Goal: Obtain resource: Download file/media

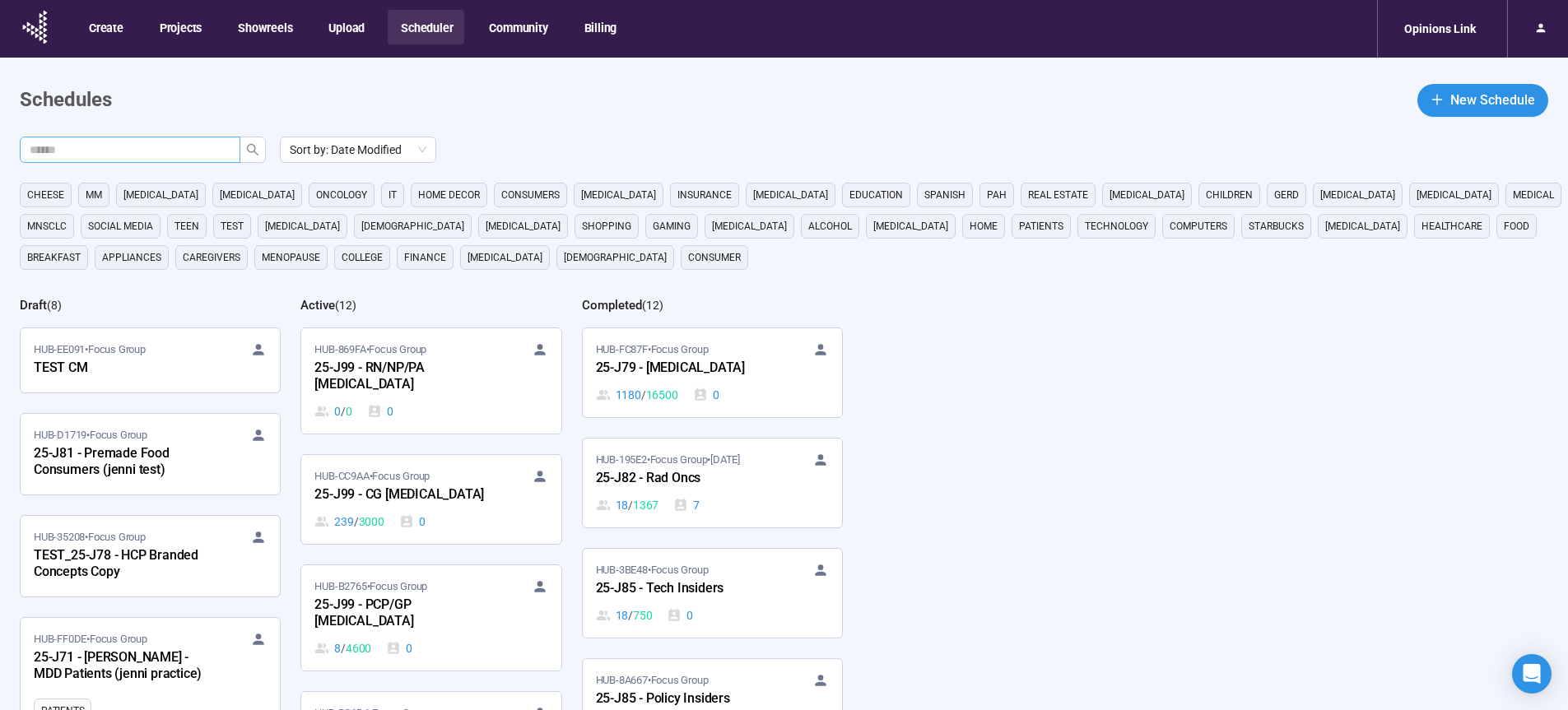
click at [132, 141] on input "text" at bounding box center [123, 149] width 187 height 18
type input "**"
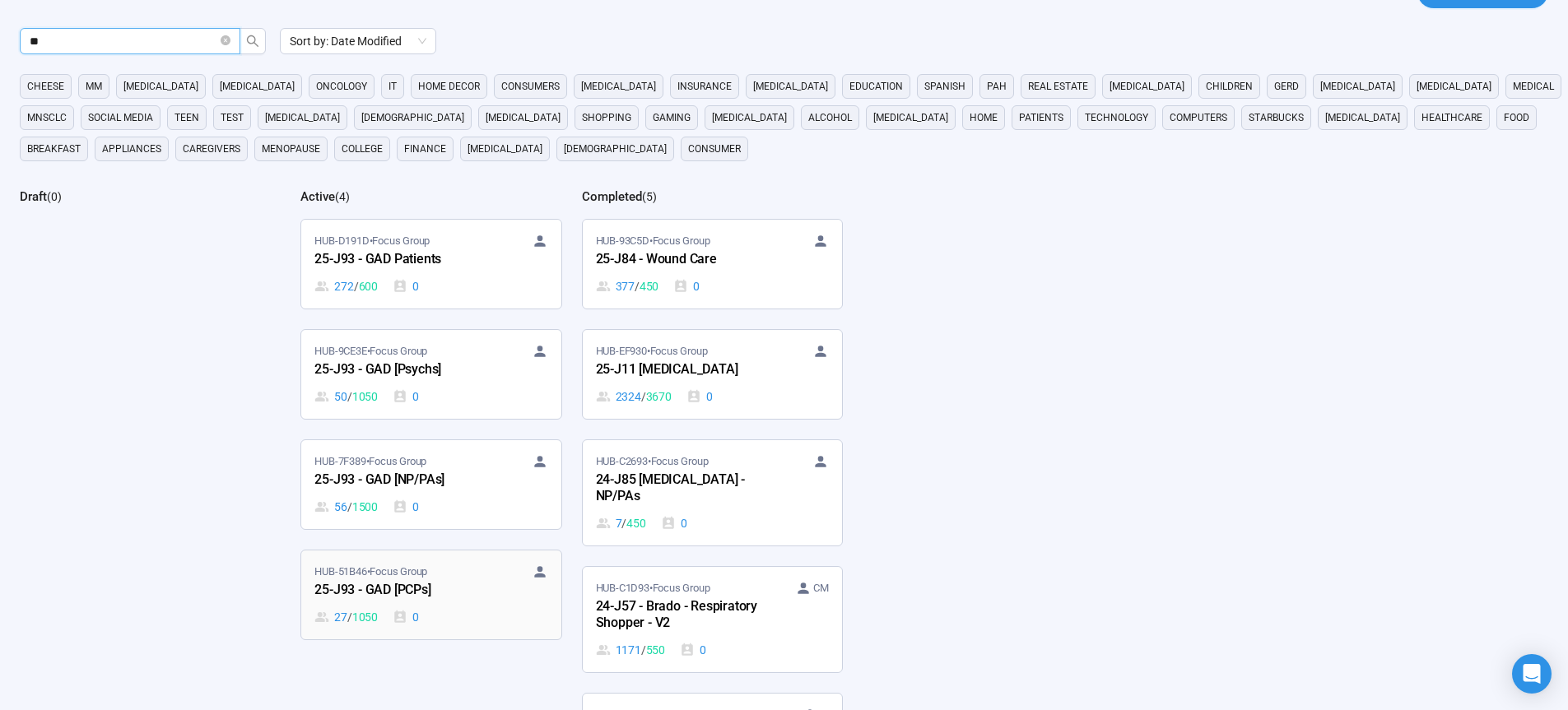
click at [403, 588] on div "25-J93 - GAD [PCPs]" at bounding box center [405, 590] width 181 height 21
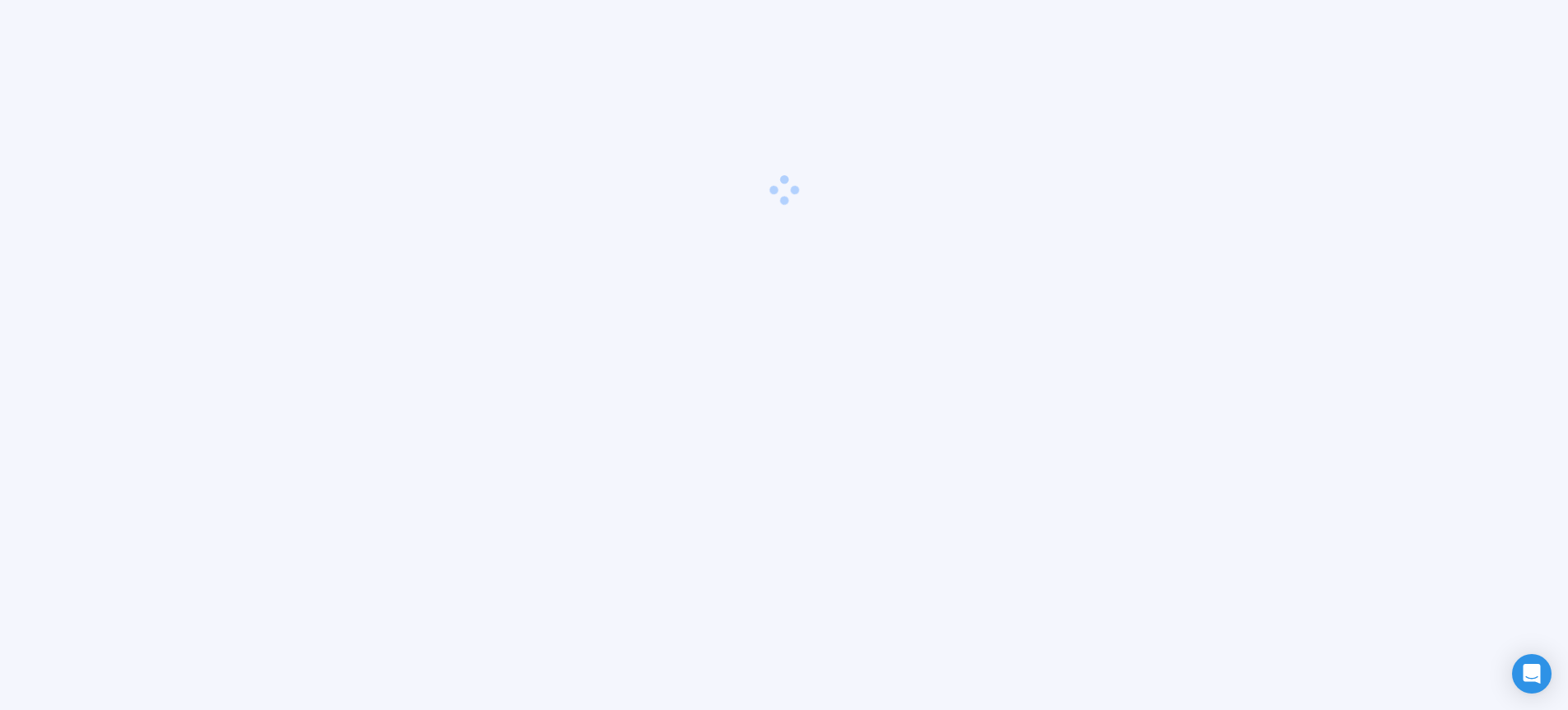
scroll to position [58, 0]
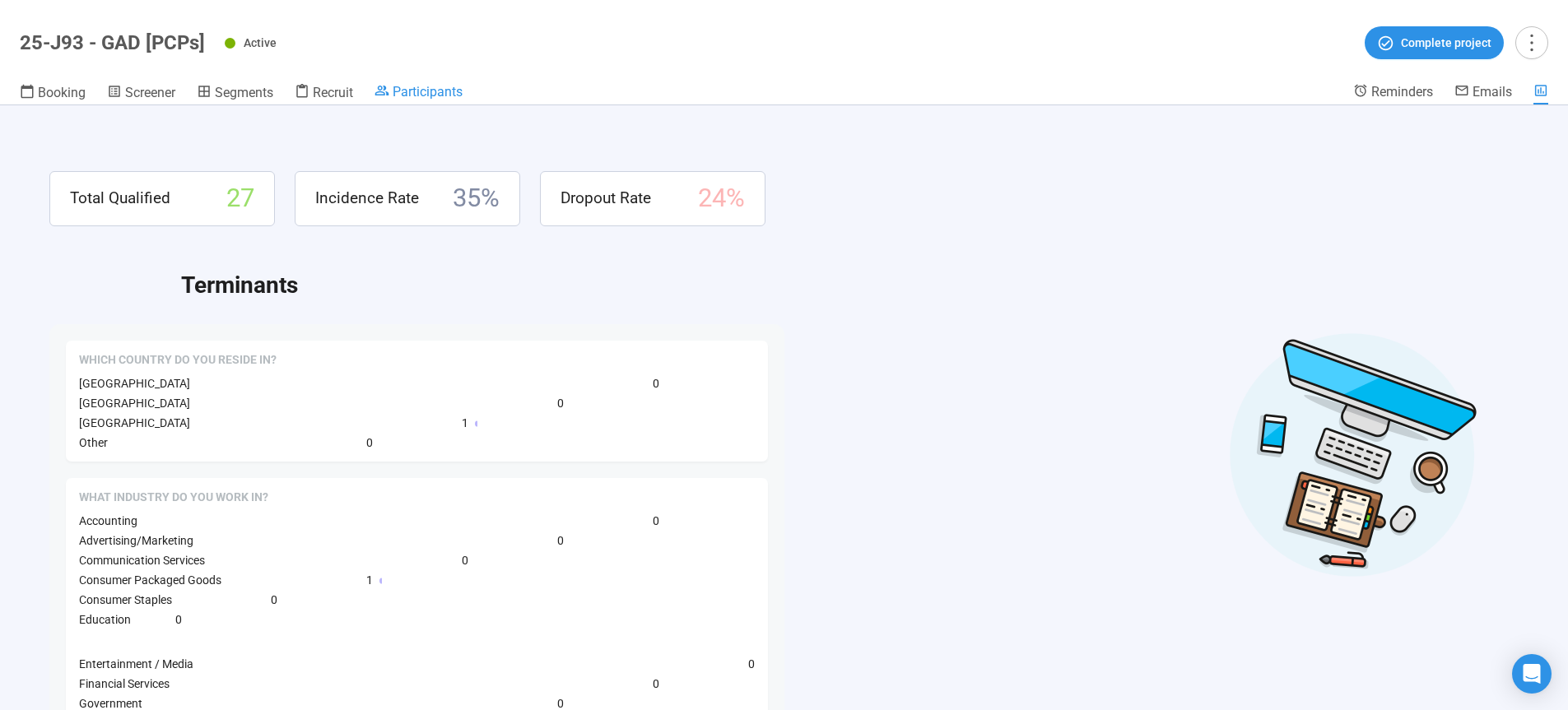
click at [428, 96] on span "Participants" at bounding box center [428, 92] width 70 height 15
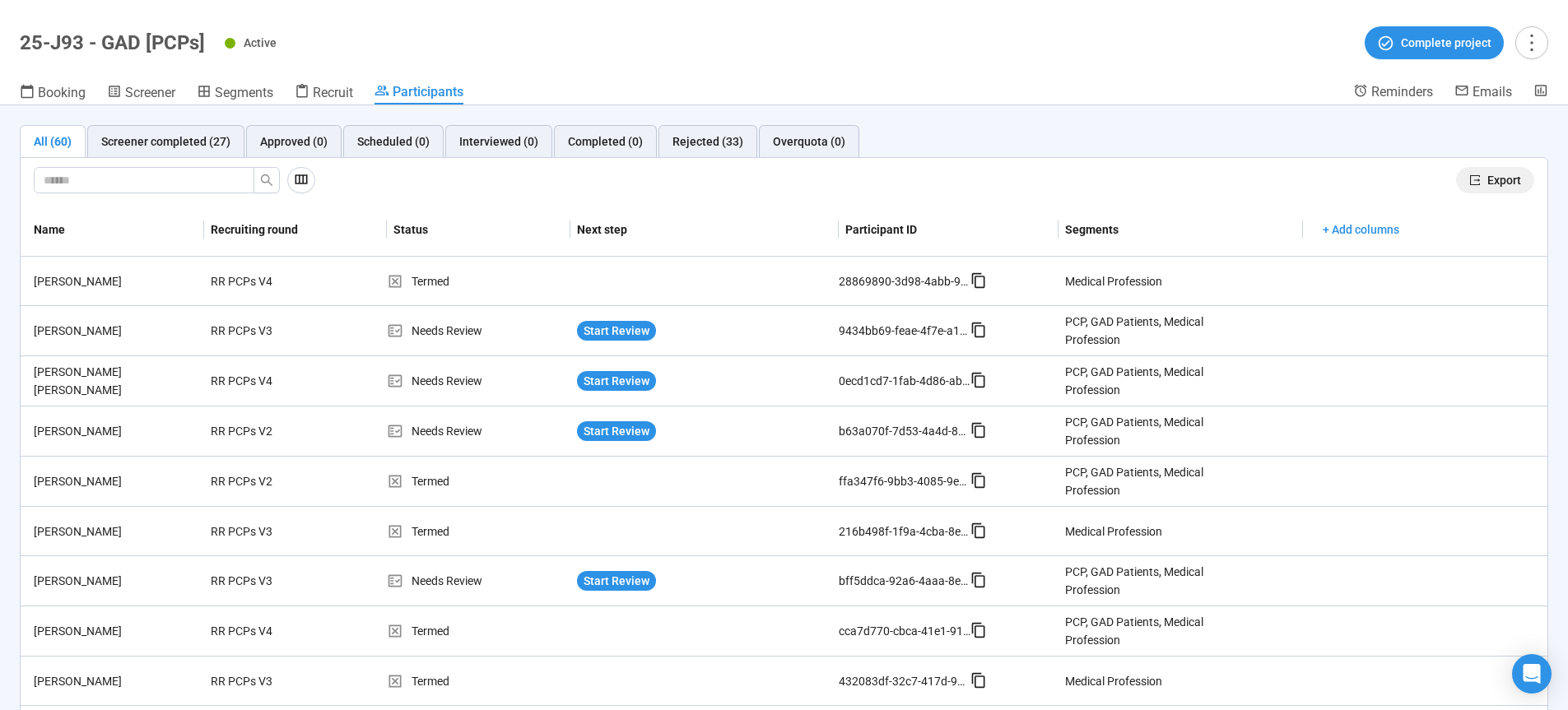
click at [1493, 184] on span "Export" at bounding box center [1504, 180] width 34 height 18
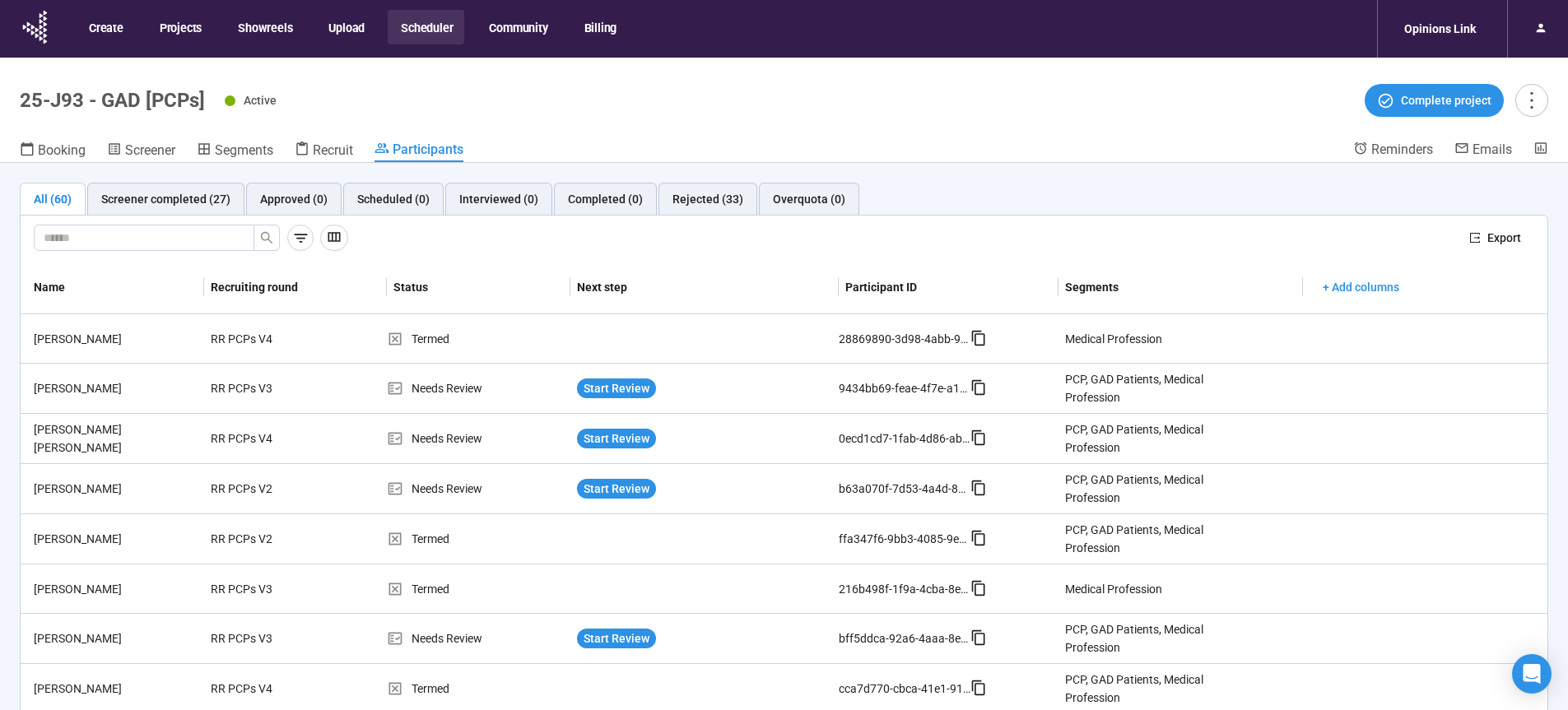
click at [423, 36] on button "Scheduler" at bounding box center [426, 27] width 77 height 35
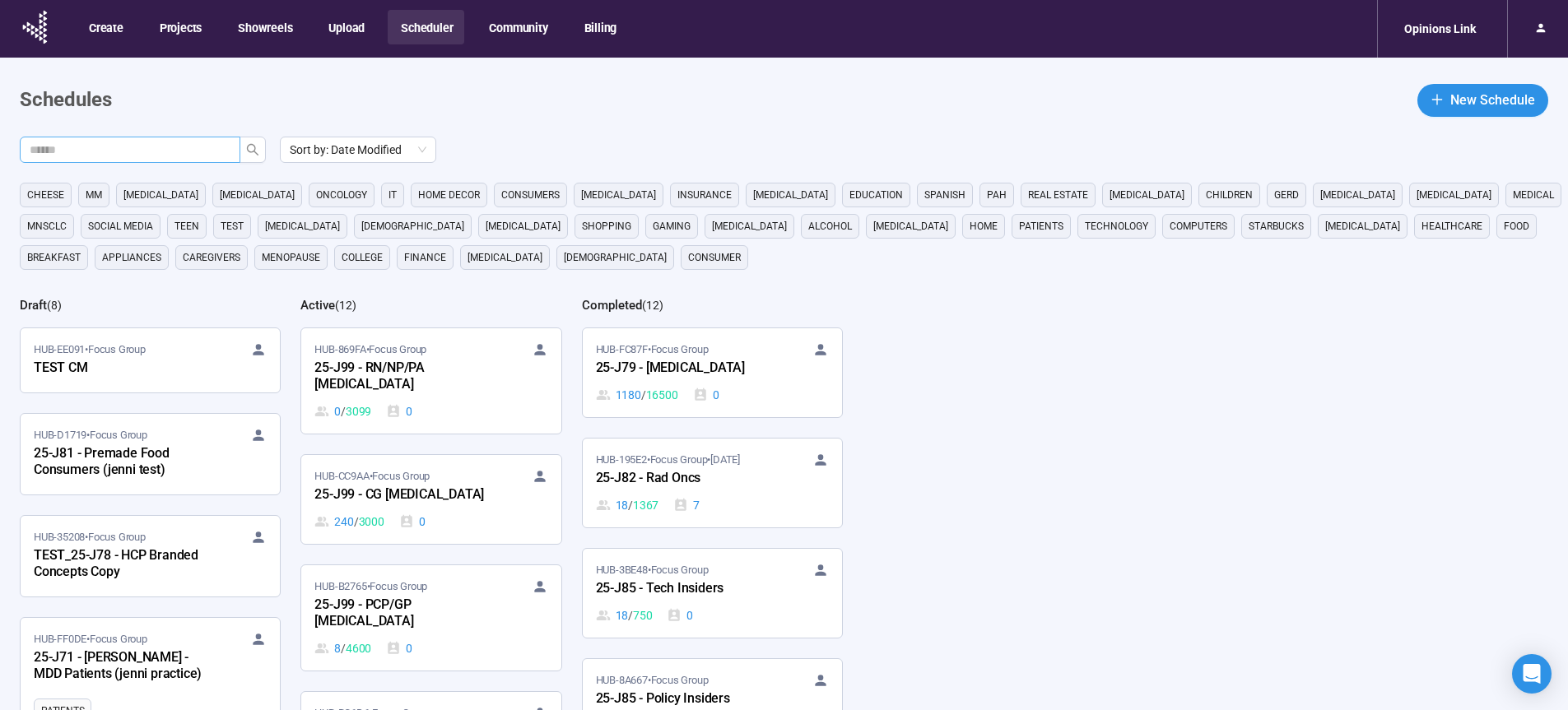
click at [118, 142] on input "text" at bounding box center [123, 149] width 187 height 18
type input "**"
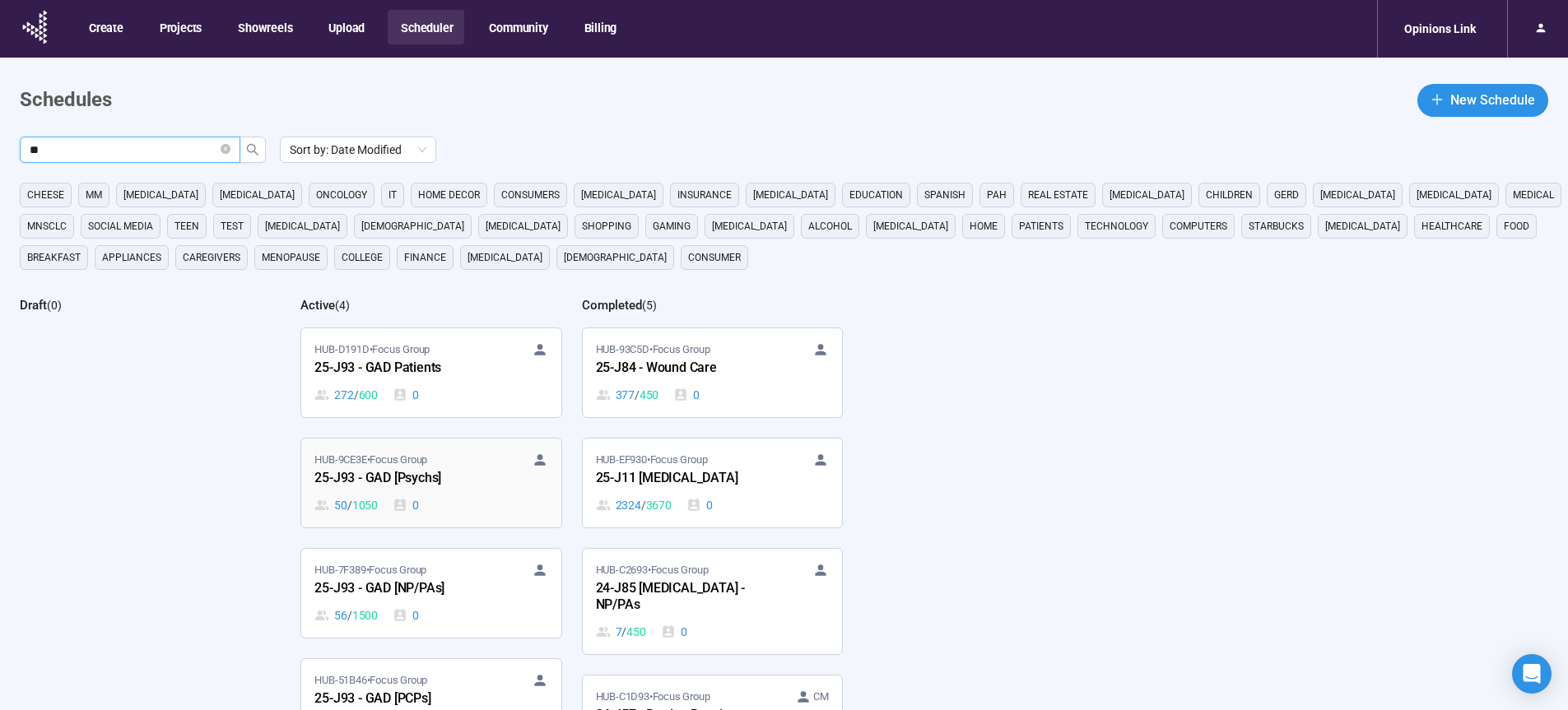
click at [394, 480] on div "25-J93 - GAD [Psychs]" at bounding box center [405, 478] width 181 height 21
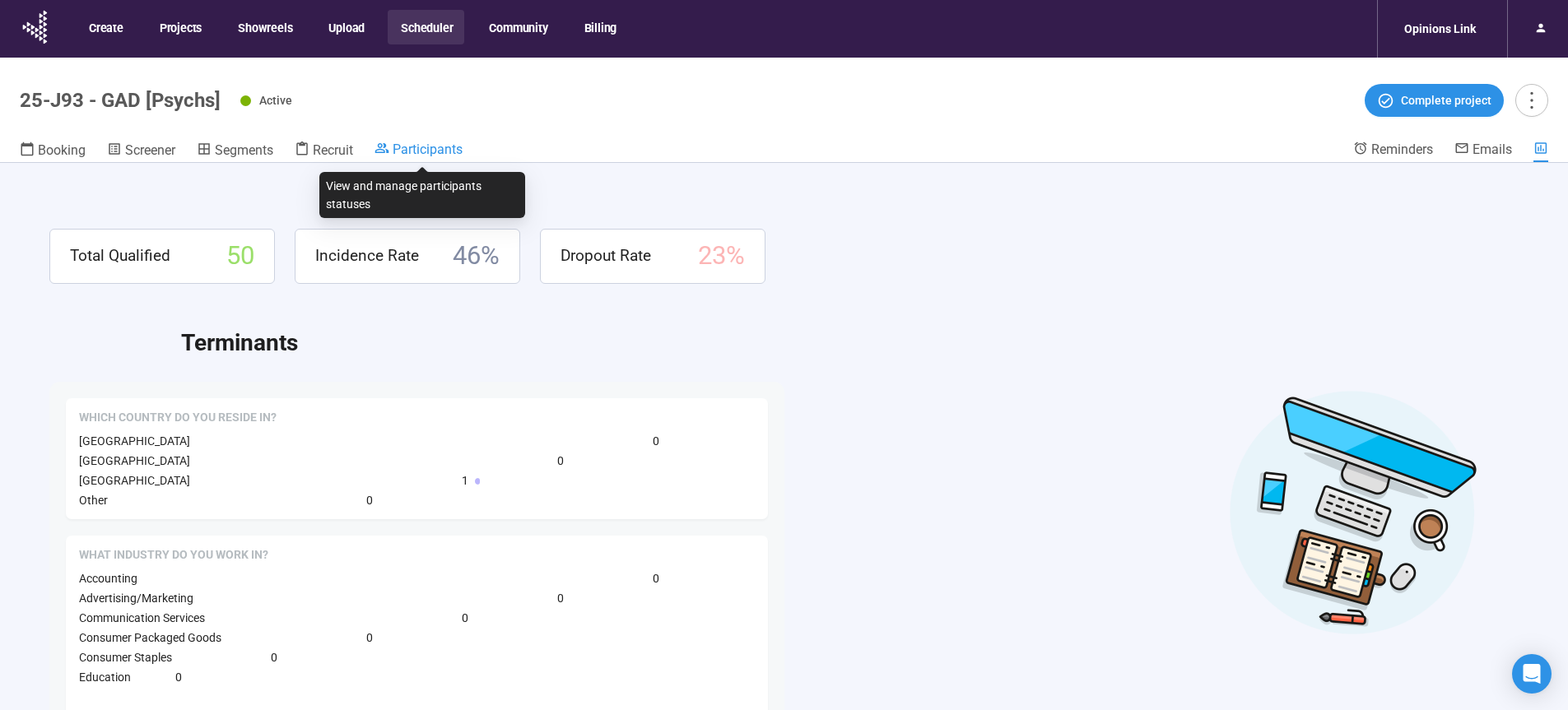
click at [416, 142] on span "Participants" at bounding box center [428, 149] width 70 height 15
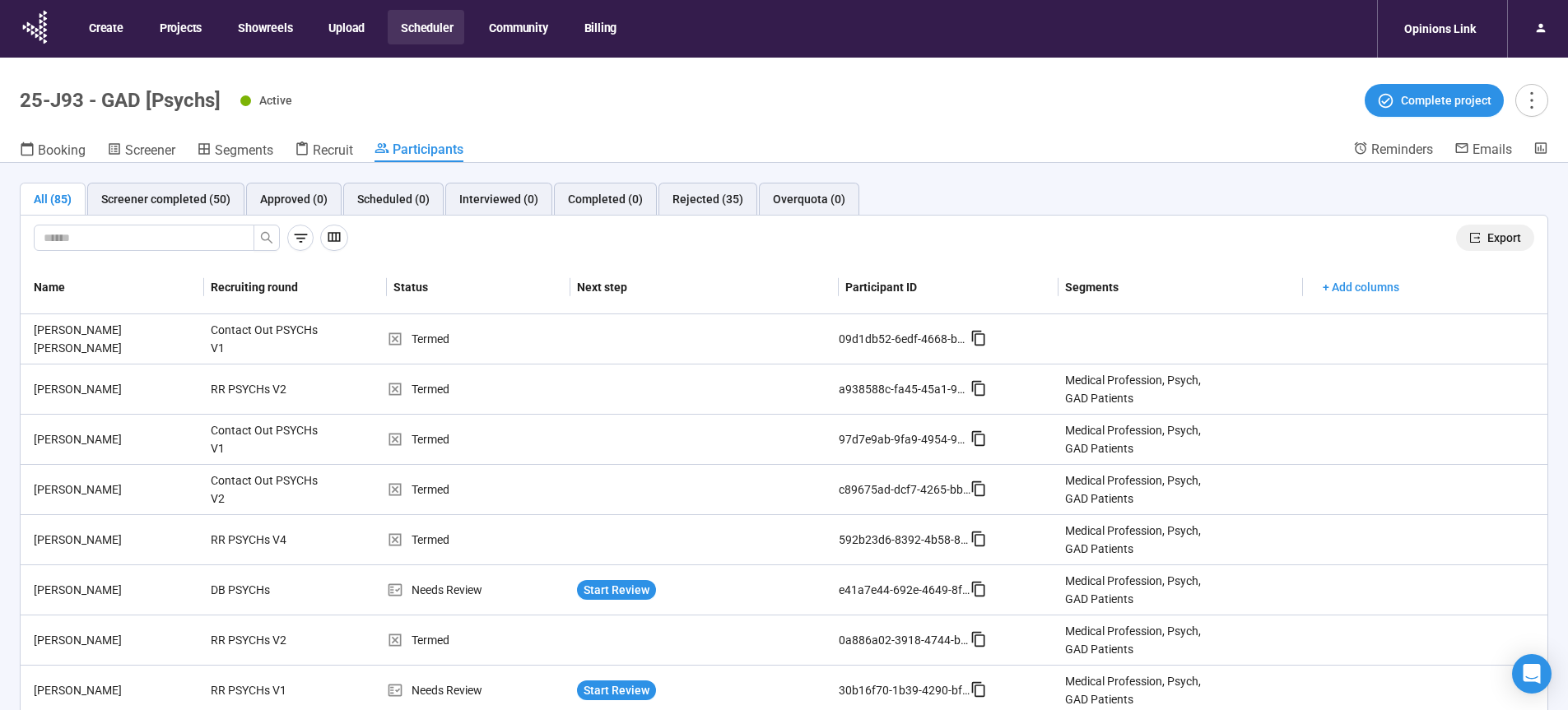
click at [1496, 241] on span "Export" at bounding box center [1504, 238] width 34 height 18
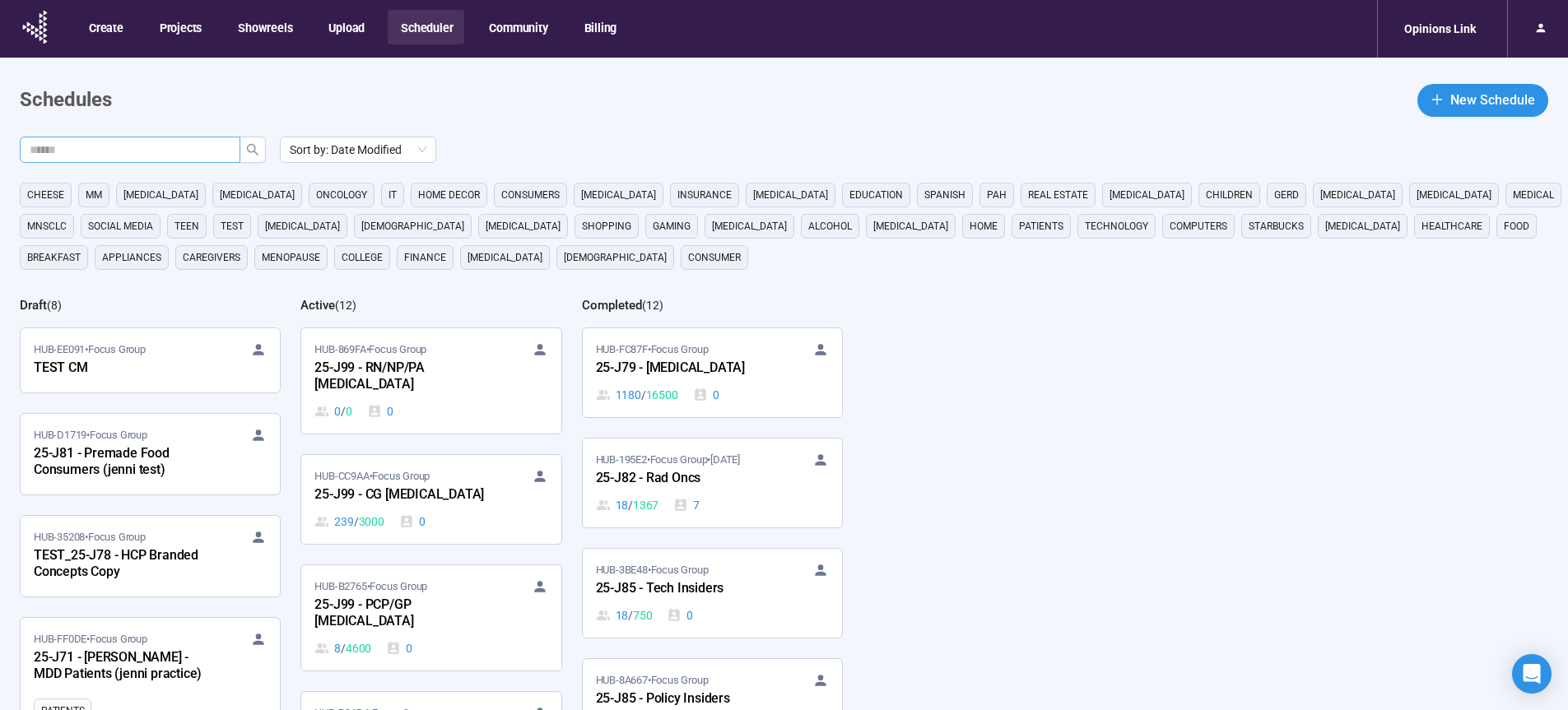
click at [131, 157] on input "text" at bounding box center [123, 149] width 187 height 18
type input "**"
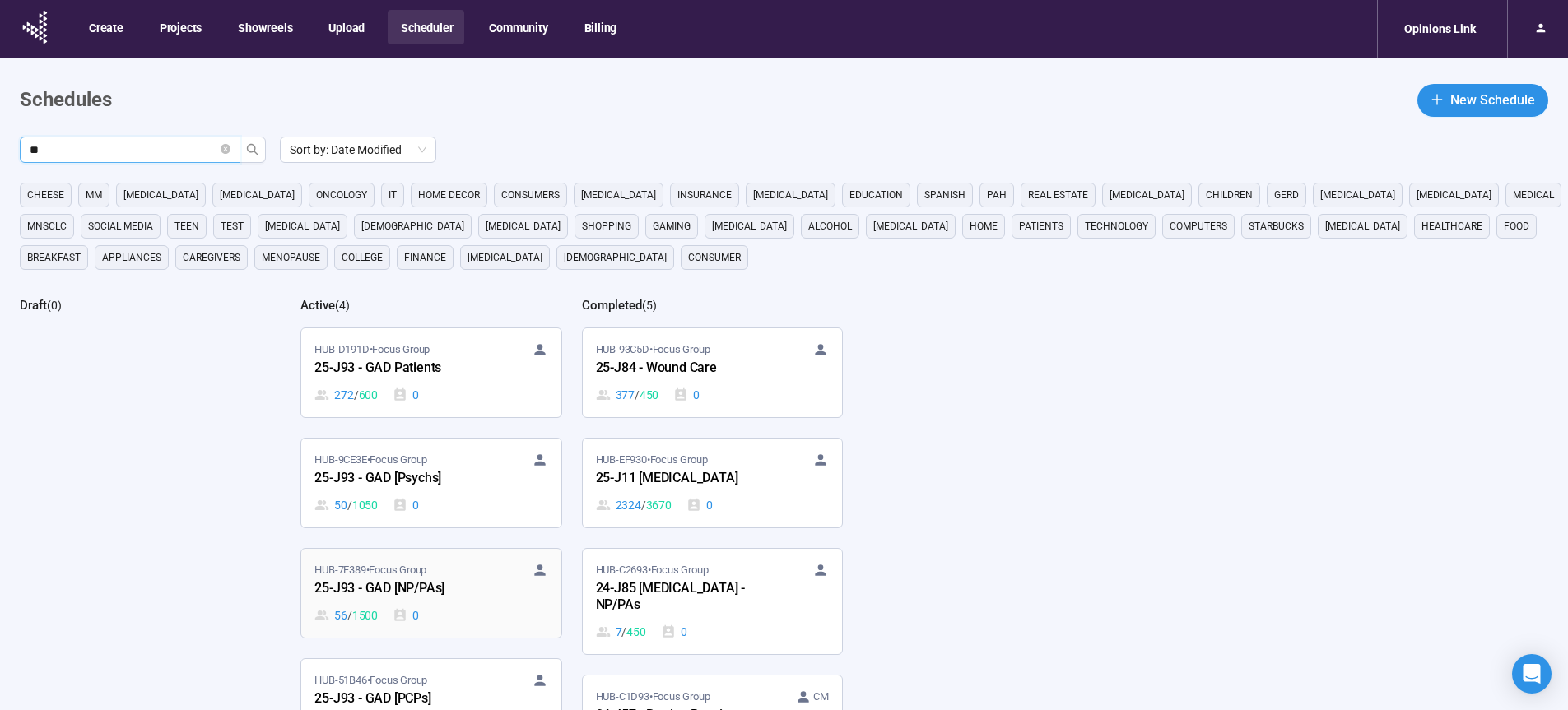
click at [418, 591] on div "25-J93 - GAD [NP/PAs]" at bounding box center [405, 588] width 181 height 21
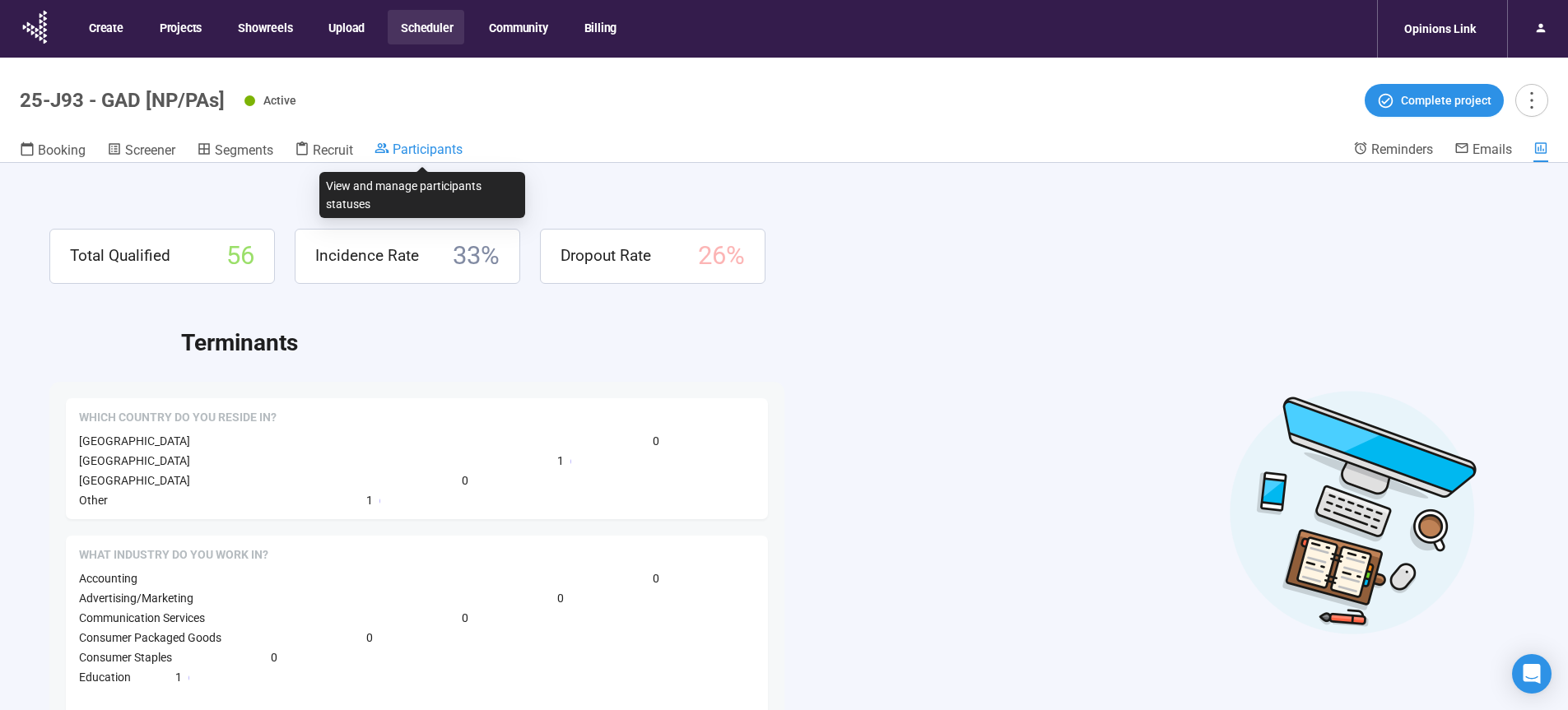
click at [435, 146] on span "Participants" at bounding box center [428, 149] width 70 height 15
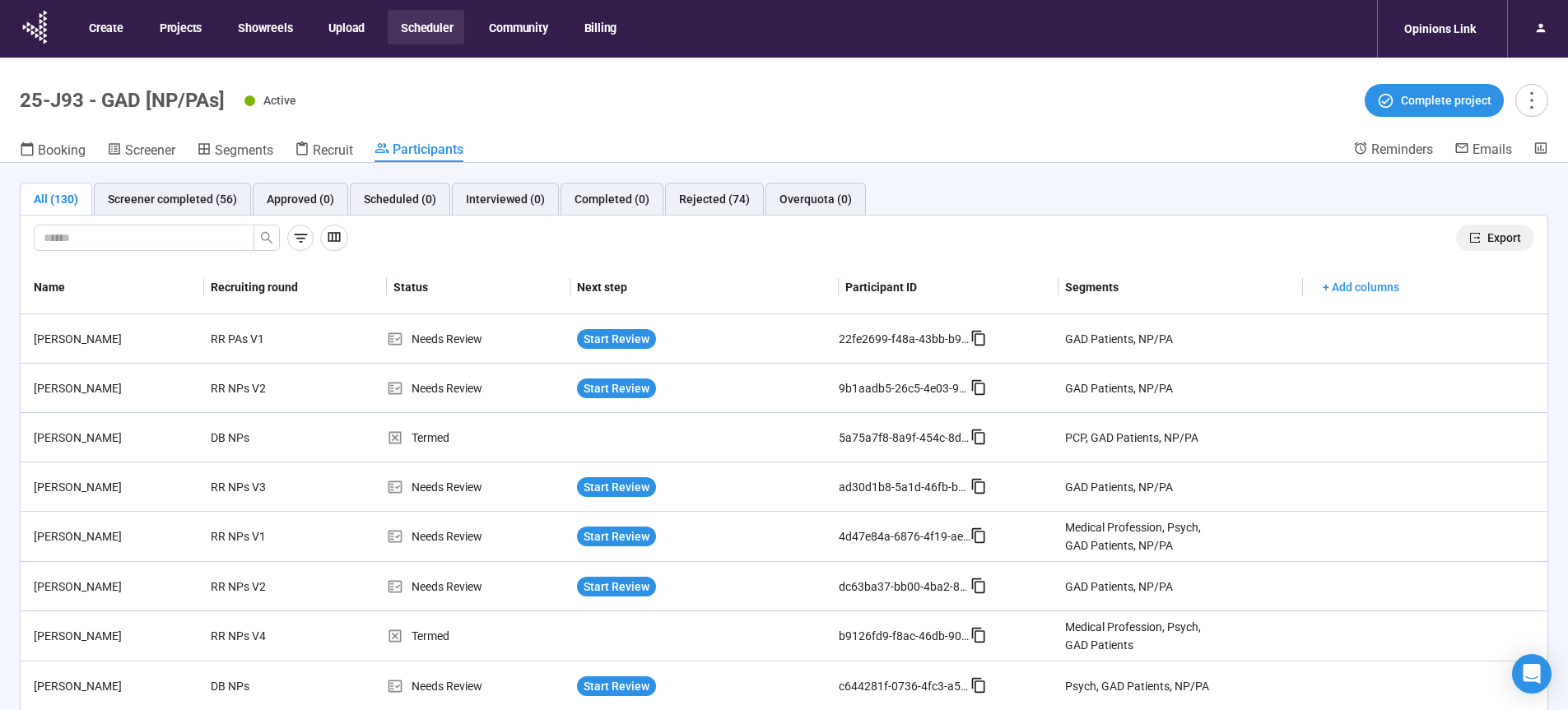
click at [1474, 239] on button "Export" at bounding box center [1496, 238] width 78 height 26
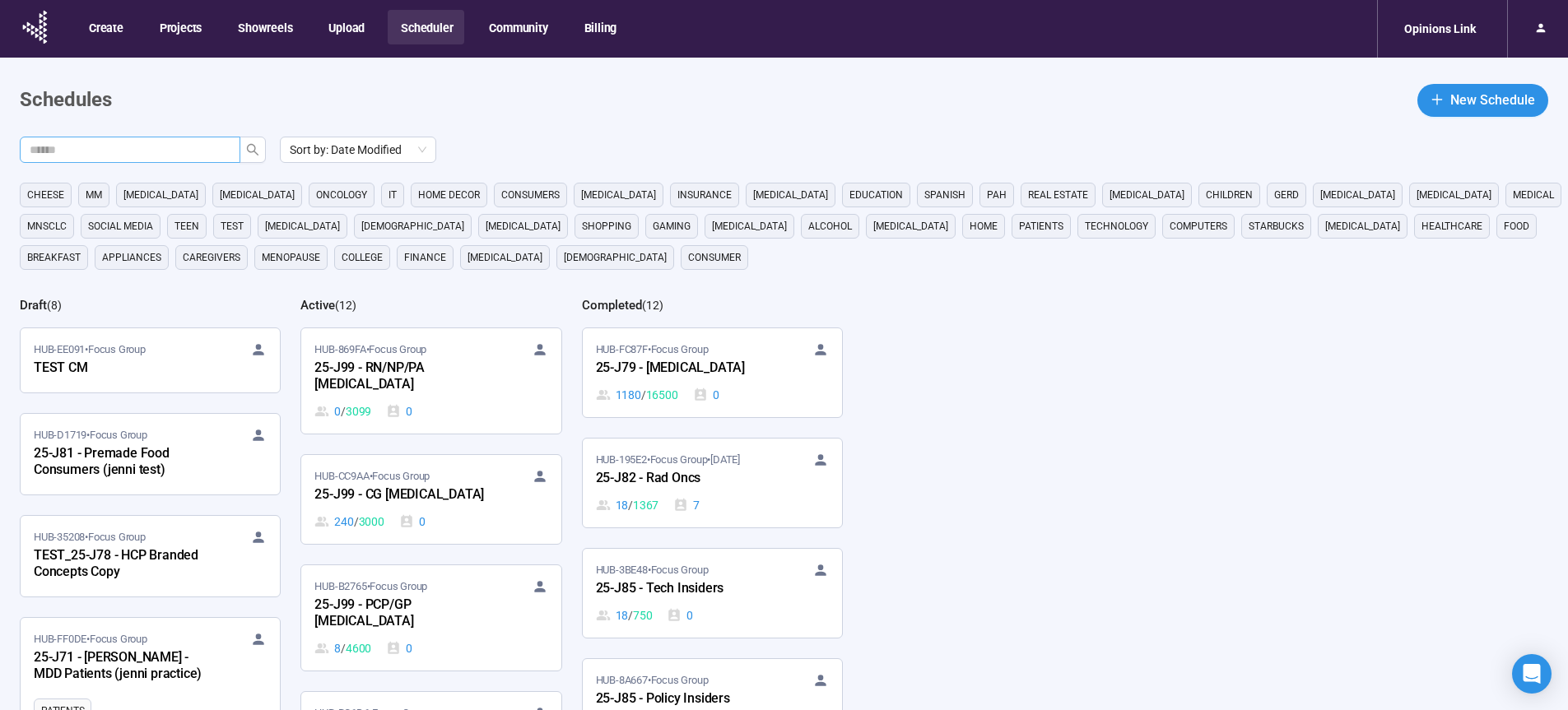
click at [177, 145] on input "text" at bounding box center [123, 149] width 187 height 18
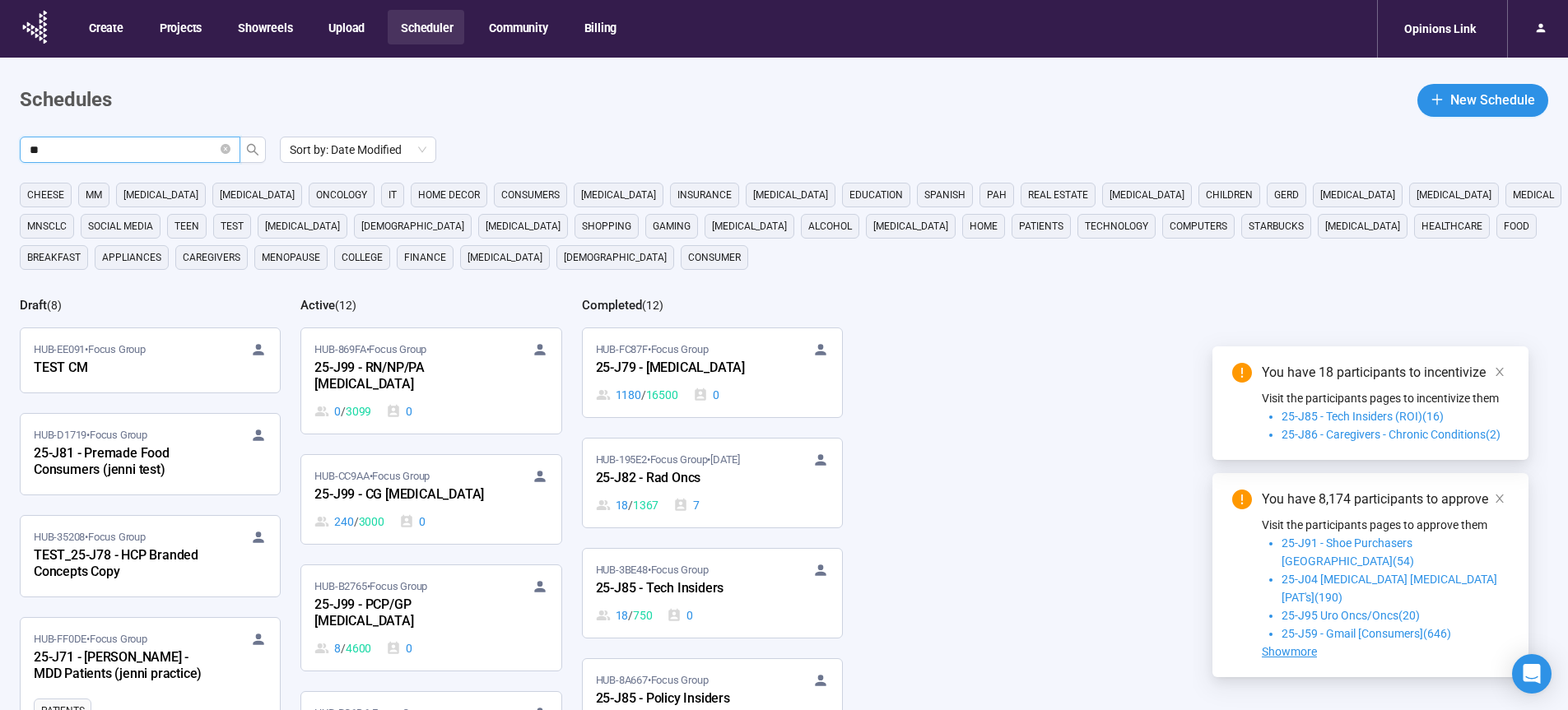
type input "**"
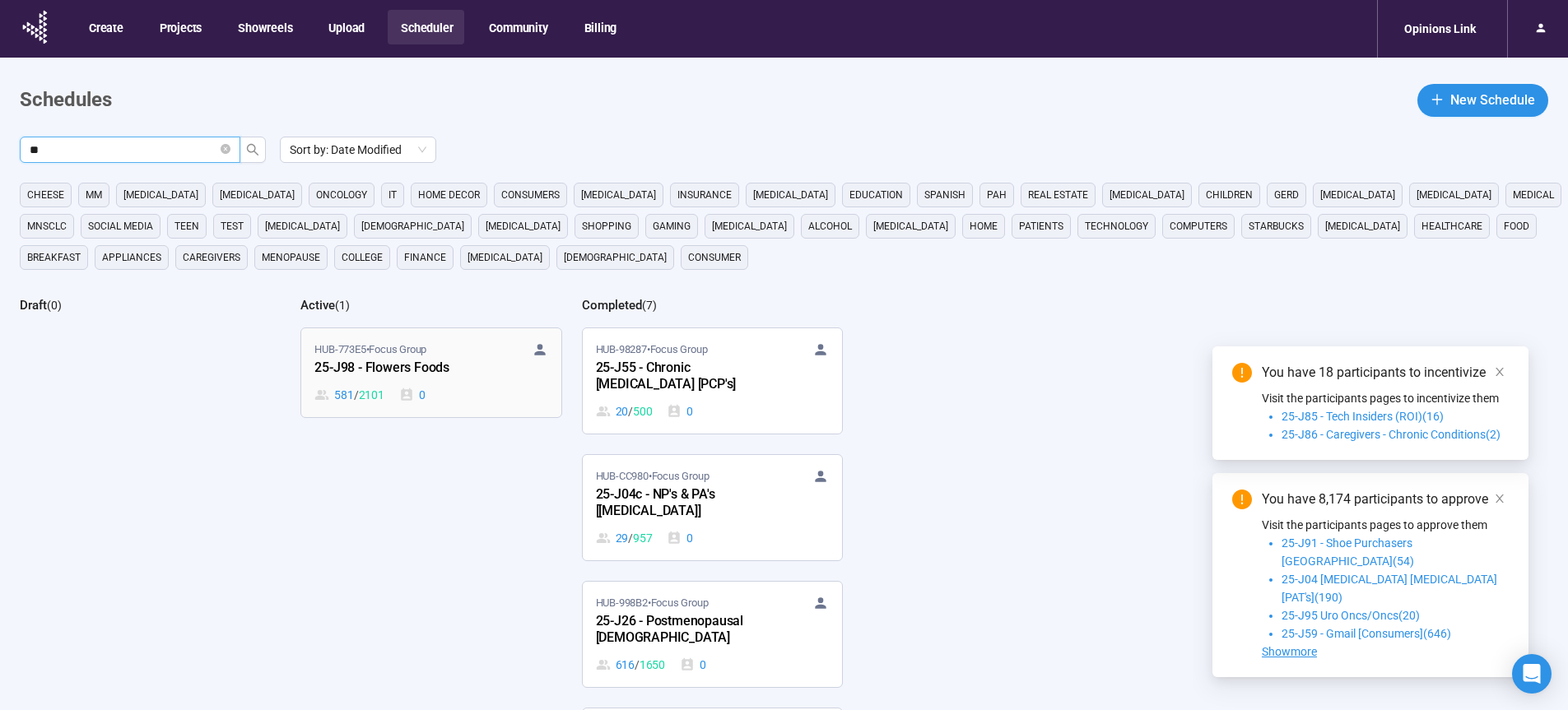
click at [349, 365] on div "25-J98 - Flowers Foods" at bounding box center [405, 368] width 181 height 21
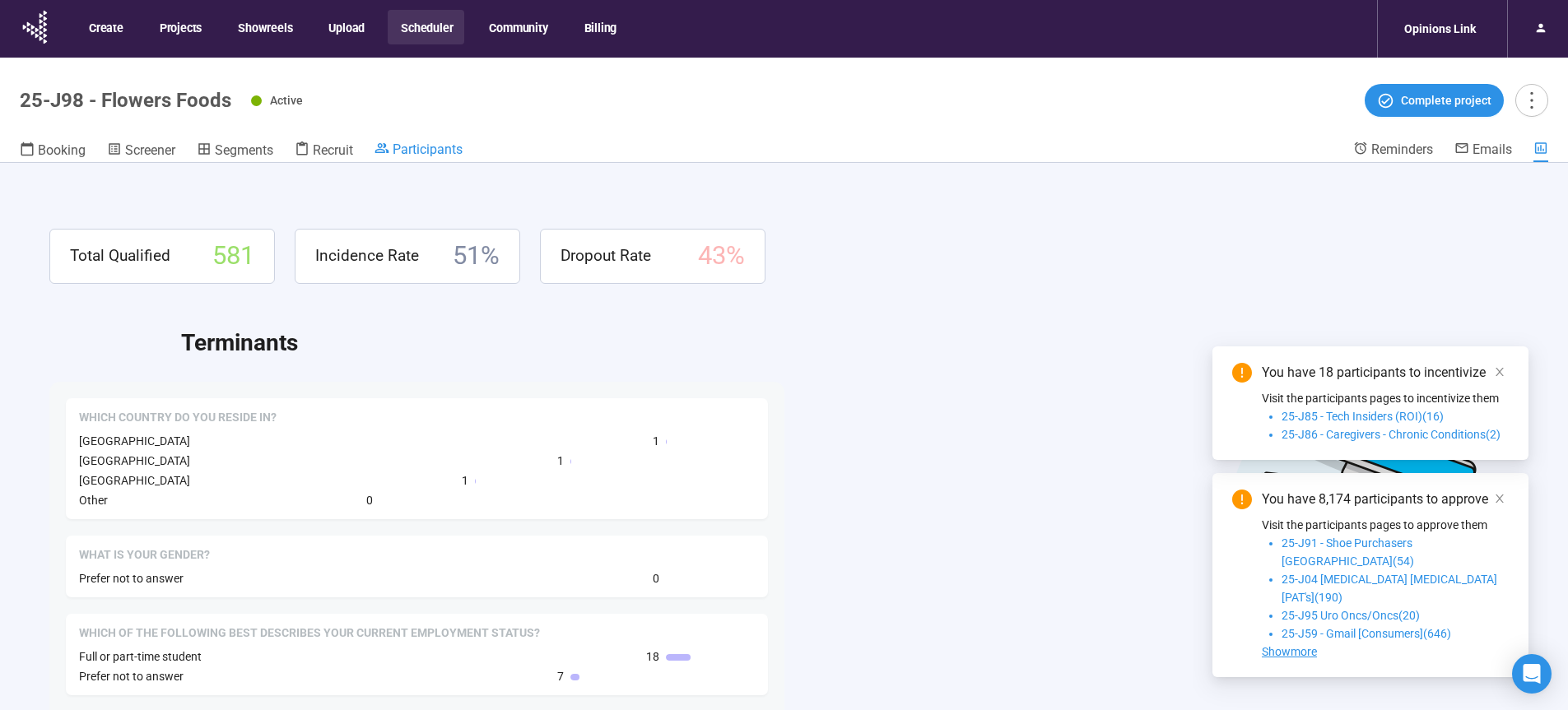
click at [431, 149] on span "Participants" at bounding box center [428, 149] width 70 height 15
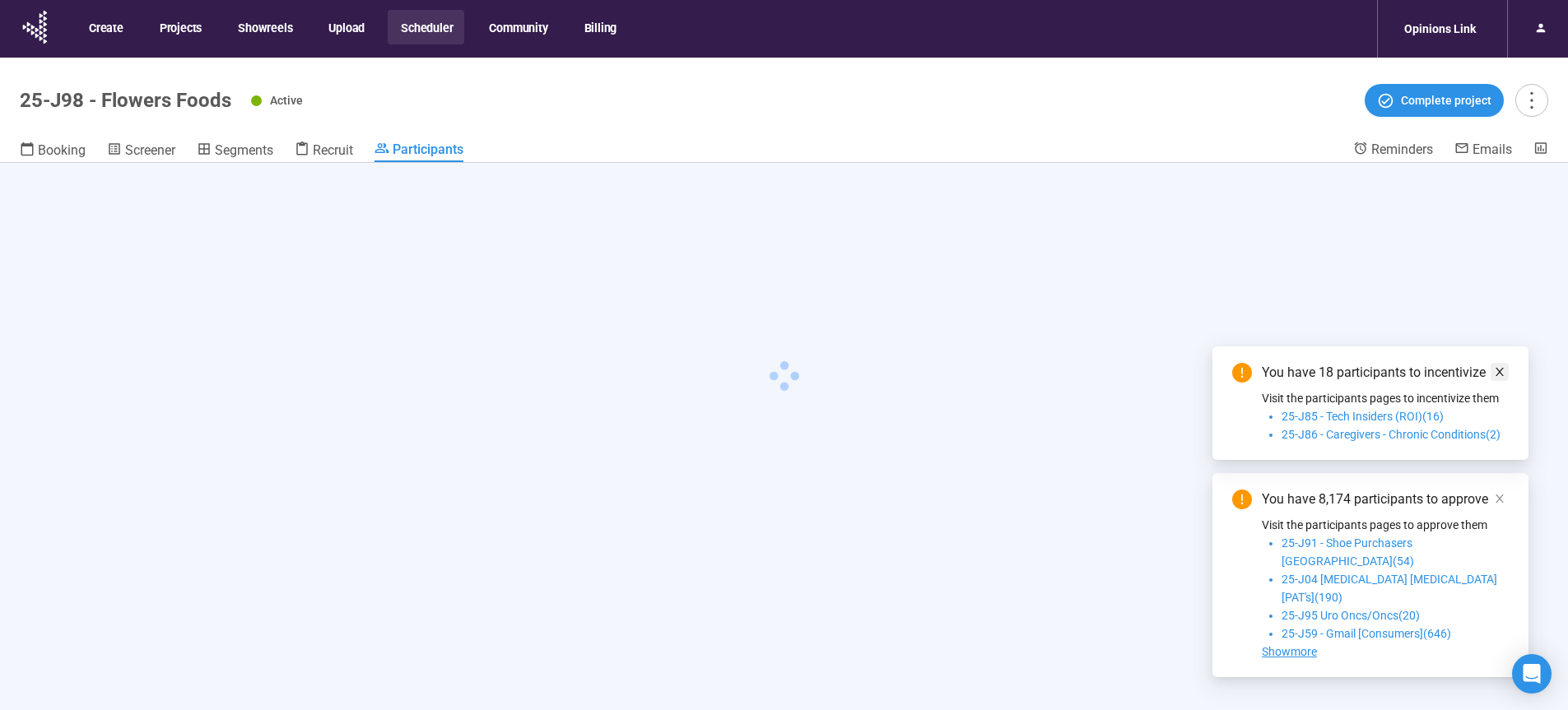
click at [1500, 378] on icon "close" at bounding box center [1500, 372] width 12 height 12
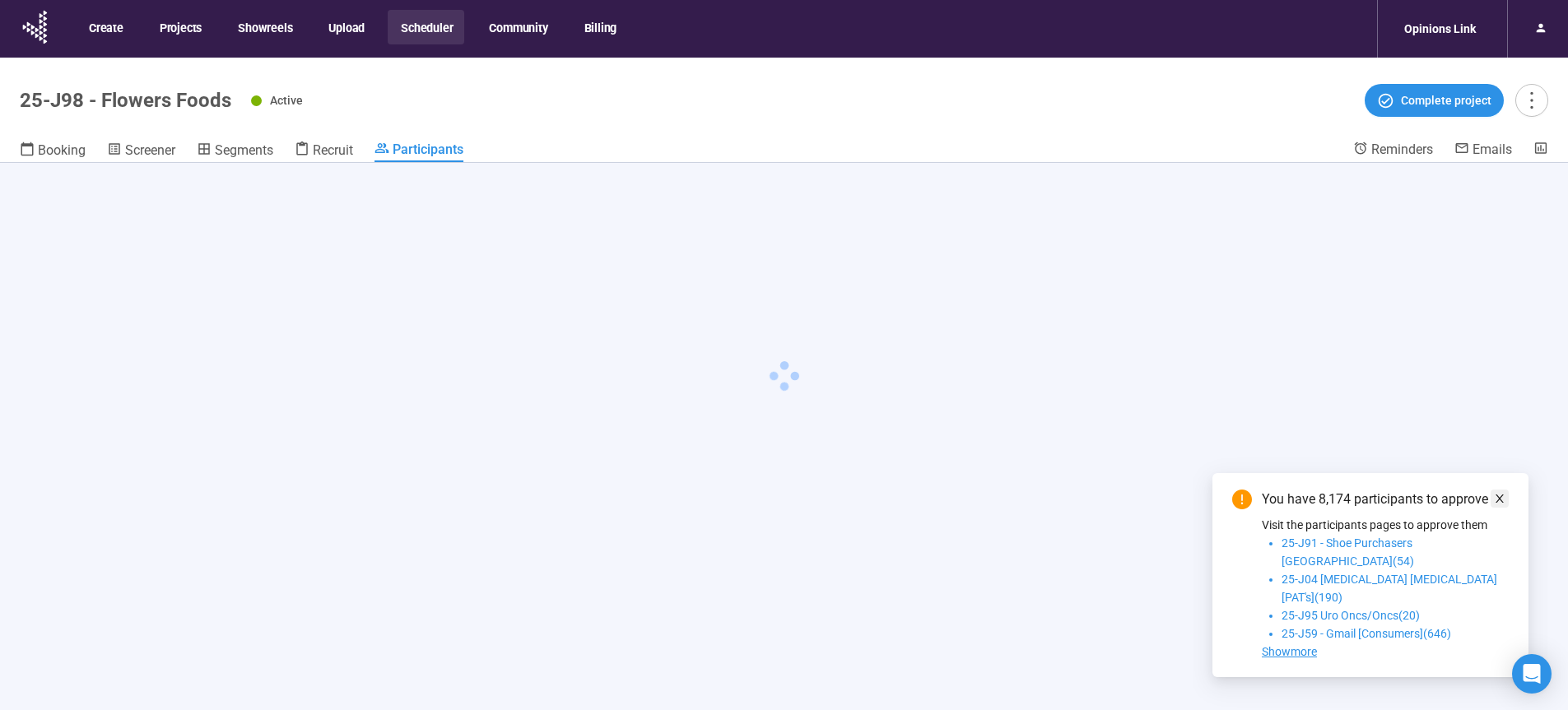
click at [1502, 504] on icon "close" at bounding box center [1500, 499] width 12 height 12
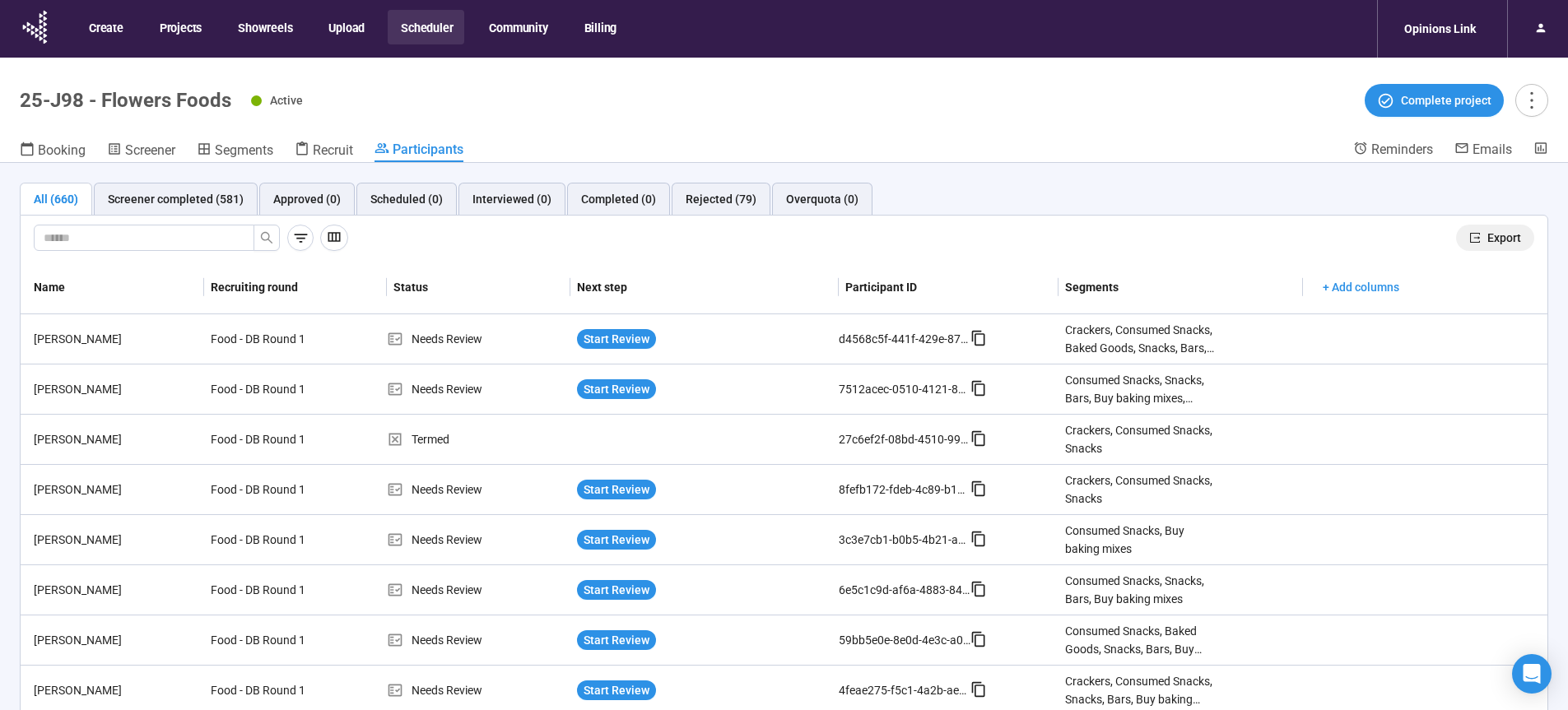
click at [1469, 239] on icon "export" at bounding box center [1475, 238] width 12 height 12
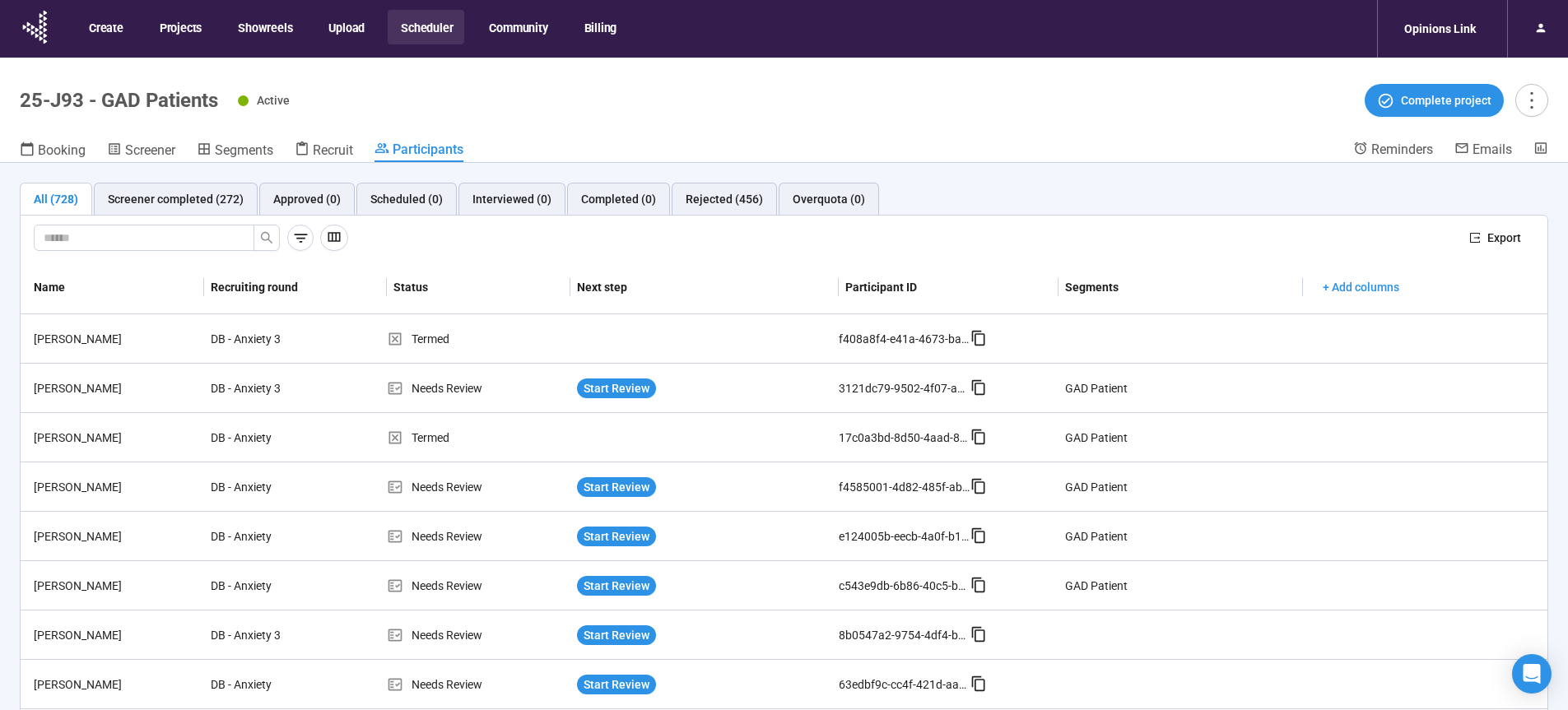
click at [408, 26] on button "Scheduler" at bounding box center [426, 27] width 77 height 35
